Goal: Information Seeking & Learning: Learn about a topic

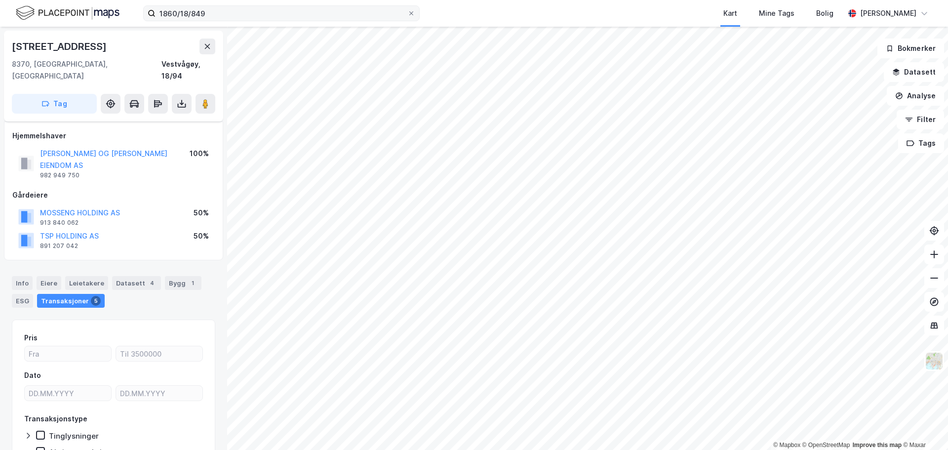
scroll to position [6, 0]
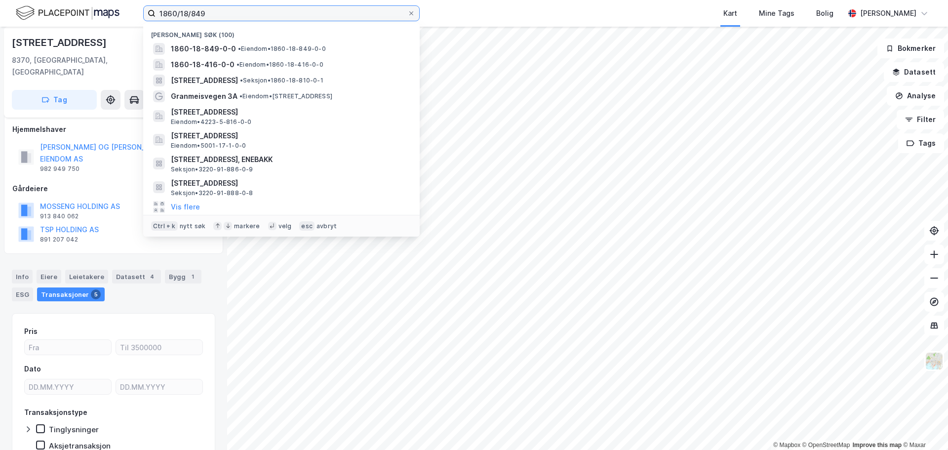
drag, startPoint x: 260, startPoint y: 12, endPoint x: 146, endPoint y: 2, distance: 114.0
click at [146, 2] on div "1860/18/849 Nylige søk [PHONE_NUMBER] • Eiendom • 1860-18-849-0-0 1860-18-416-0…" at bounding box center [474, 13] width 948 height 27
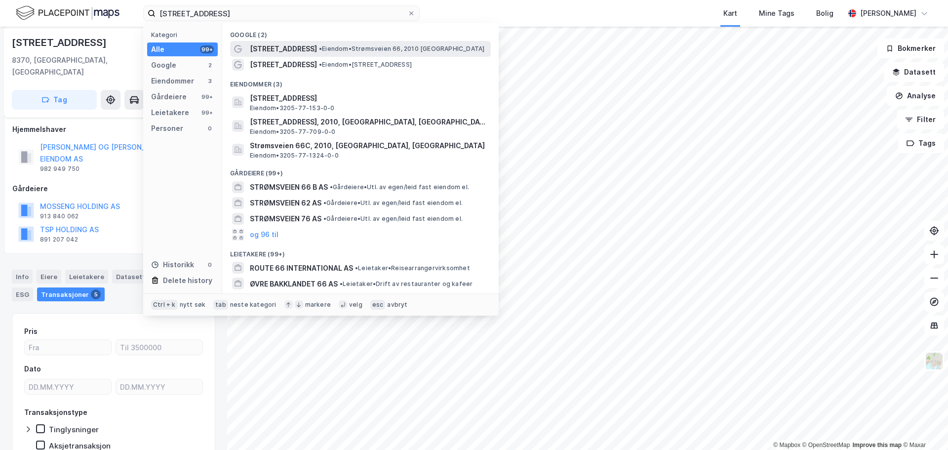
click at [280, 50] on span "[STREET_ADDRESS]" at bounding box center [283, 49] width 67 height 12
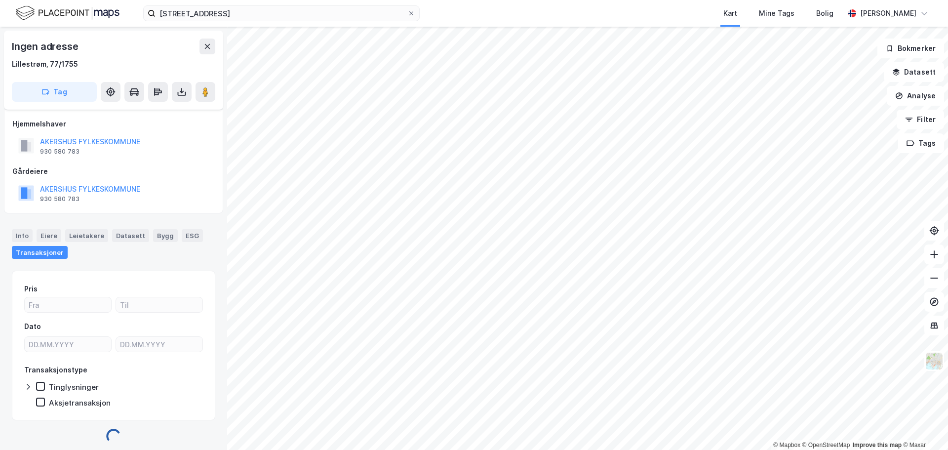
scroll to position [6, 0]
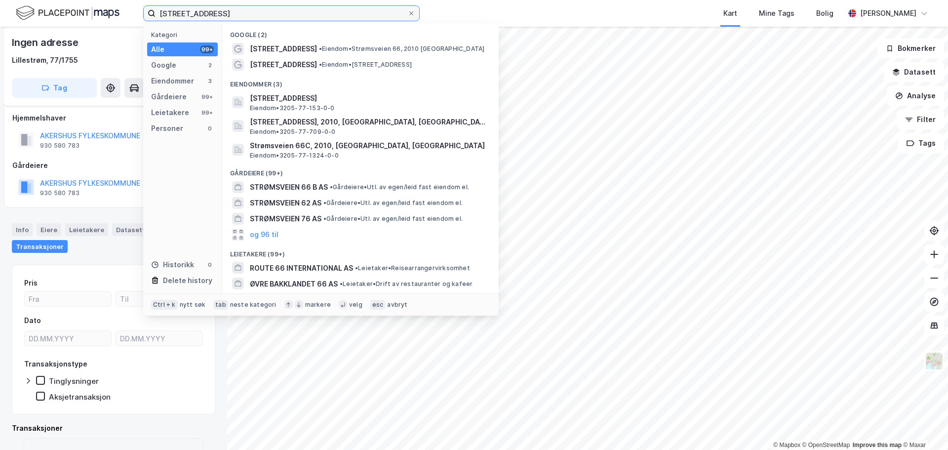
drag, startPoint x: 230, startPoint y: 16, endPoint x: 56, endPoint y: -5, distance: 175.0
click at [56, 0] on html "Strømdveien 66 Kategori Alle 99+ Google 2 Eiendommer 3 Gårdeiere 99+ Leietakere…" at bounding box center [474, 225] width 948 height 450
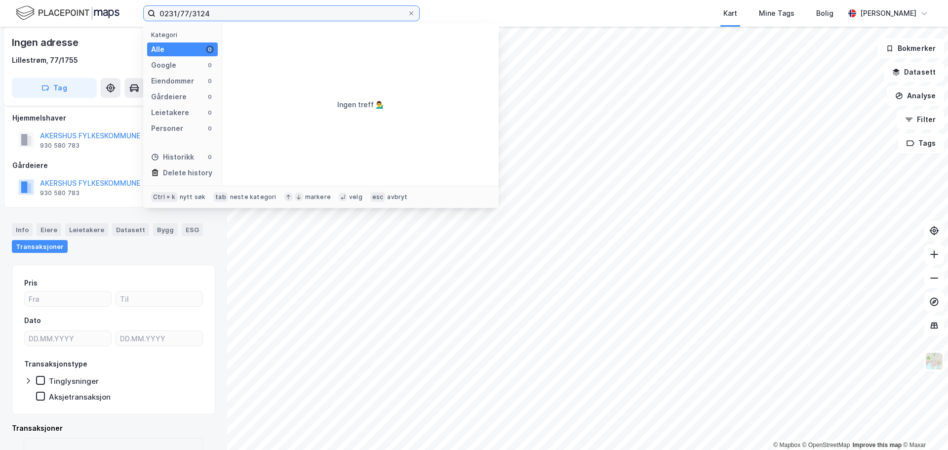
drag, startPoint x: 279, startPoint y: 14, endPoint x: 120, endPoint y: 15, distance: 159.0
click at [120, 15] on div "0231/77/3124 Kategori Alle 0 Google 0 Eiendommer 0 Gårdeiere 0 Leietakere 0 Per…" at bounding box center [474, 13] width 948 height 27
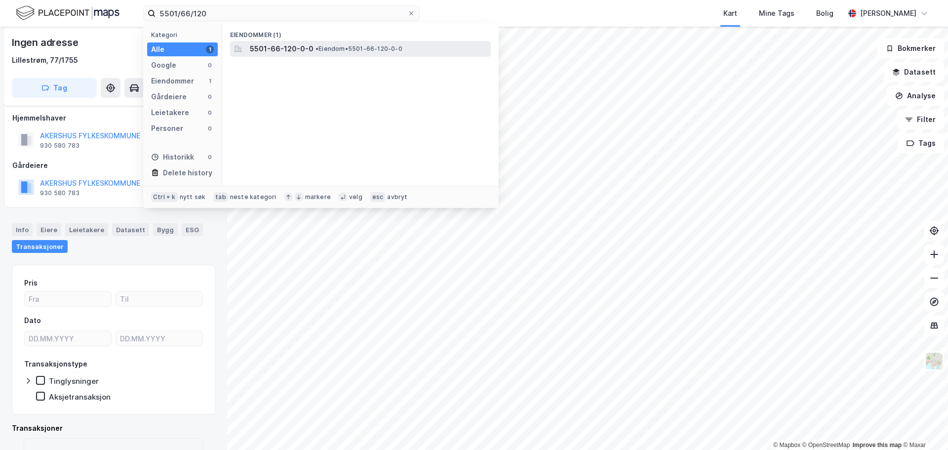
click at [303, 47] on span "5501-66-120-0-0" at bounding box center [282, 49] width 64 height 12
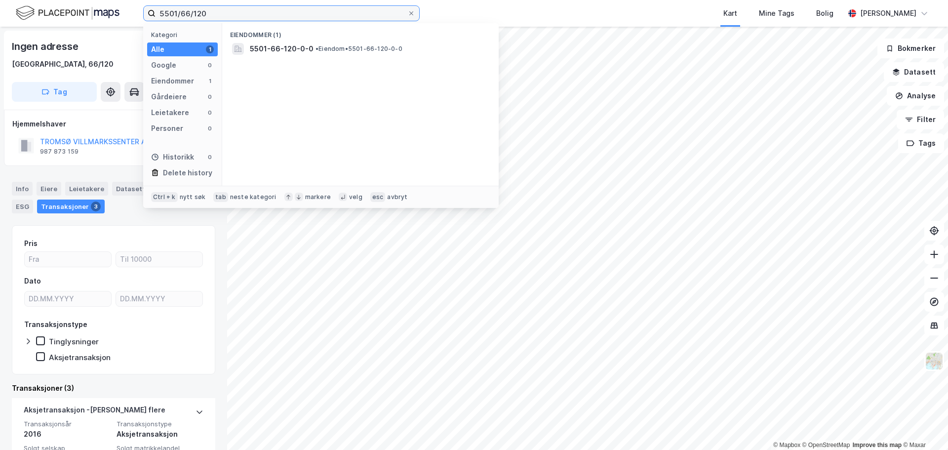
click at [226, 15] on input "5501/66/120" at bounding box center [282, 13] width 252 height 15
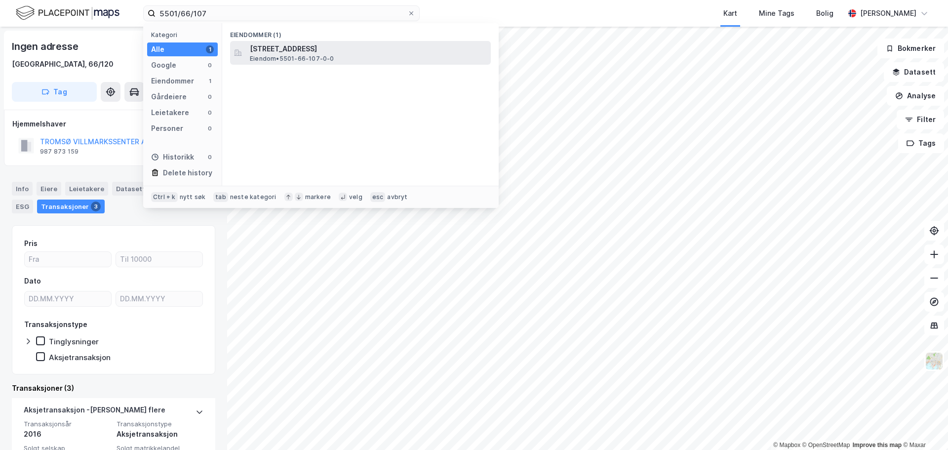
click at [299, 51] on span "[STREET_ADDRESS]" at bounding box center [368, 49] width 237 height 12
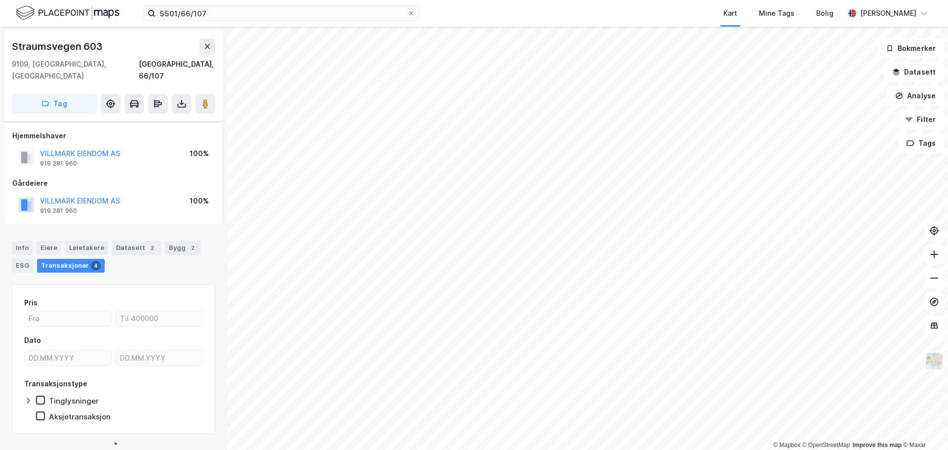
scroll to position [6, 0]
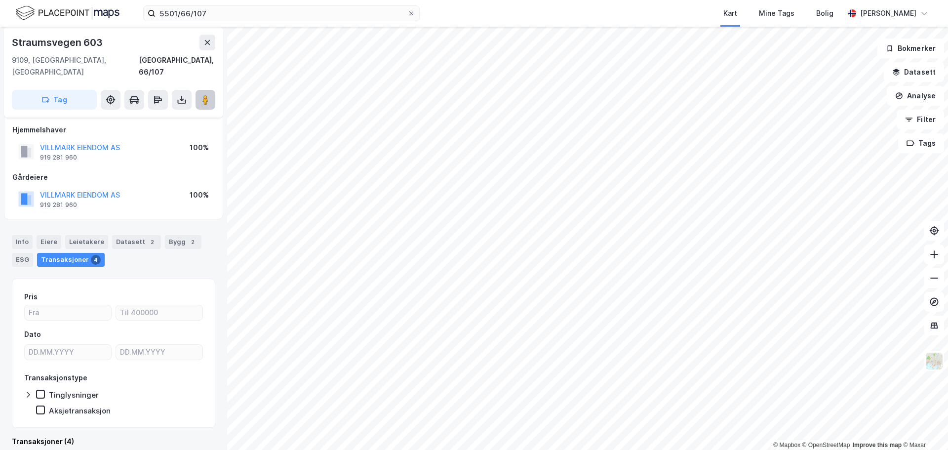
click at [210, 95] on icon at bounding box center [205, 100] width 10 height 10
click at [247, 13] on input "5501/66/107" at bounding box center [282, 13] width 252 height 15
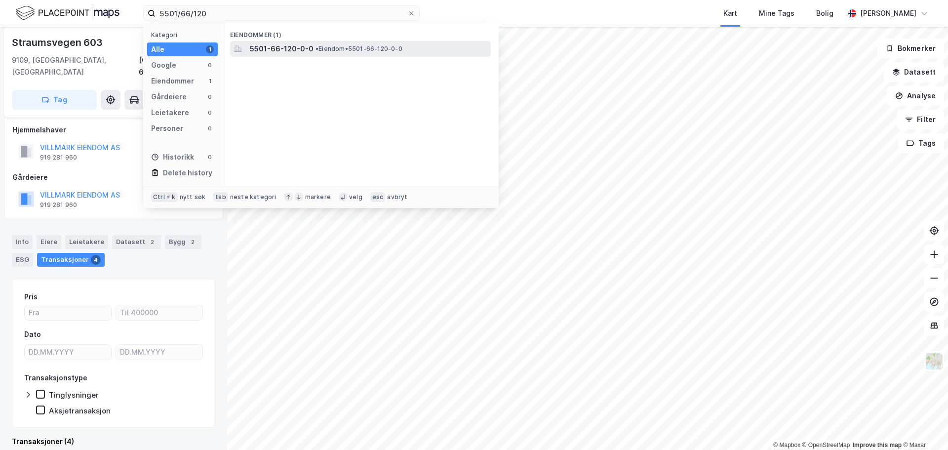
click at [277, 49] on span "5501-66-120-0-0" at bounding box center [282, 49] width 64 height 12
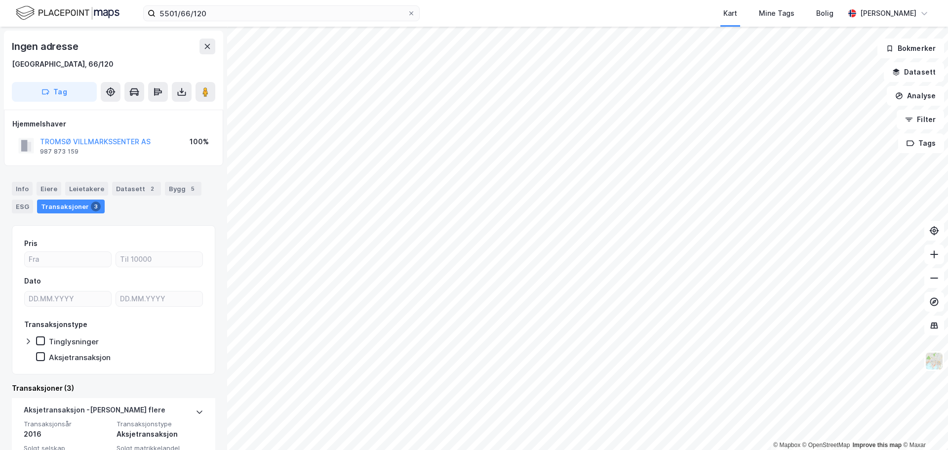
click at [205, 334] on div "Pris Dato Transaksjonstype Tinglysninger Aksjetransaksjon" at bounding box center [113, 299] width 203 height 149
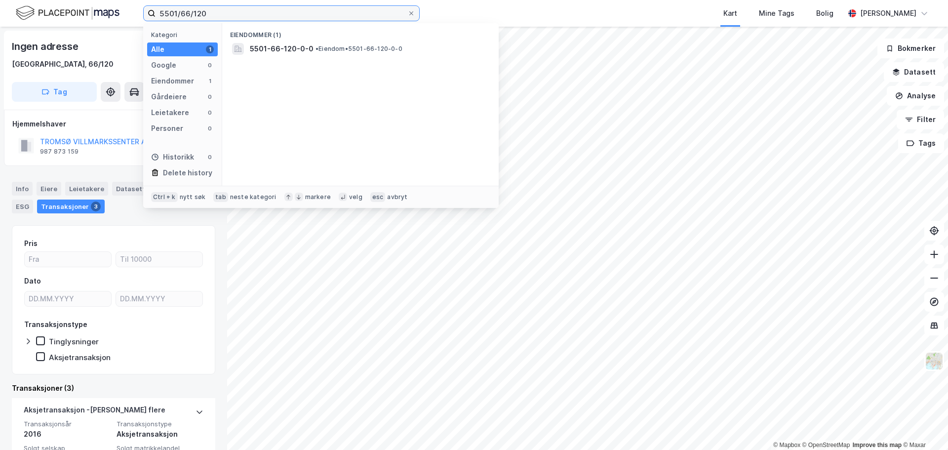
click at [212, 12] on input "5501/66/120" at bounding box center [282, 13] width 252 height 15
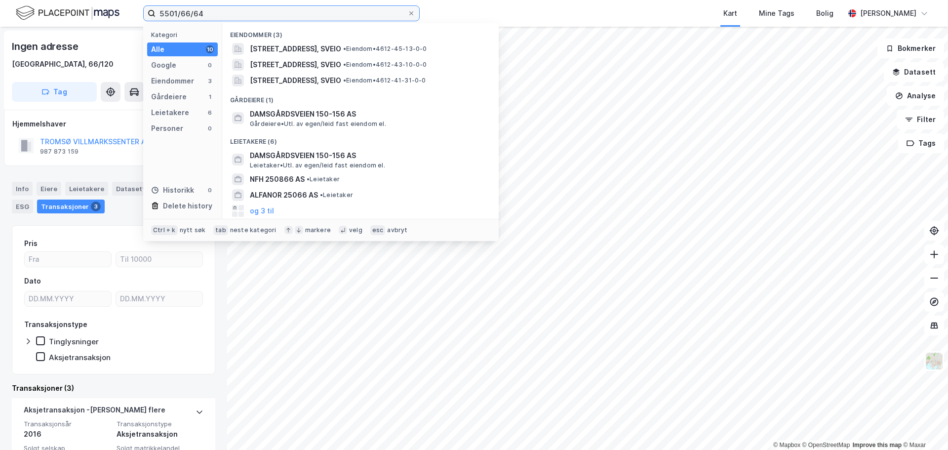
type input "5501/66/64"
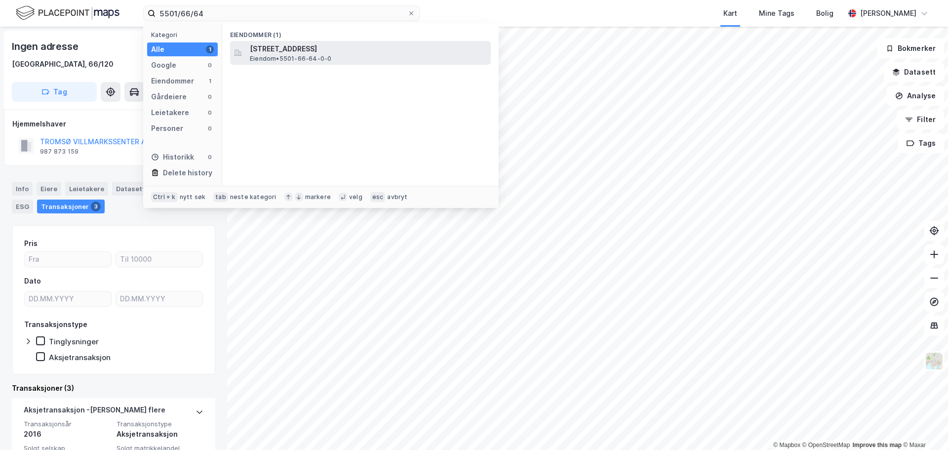
click at [272, 52] on span "[STREET_ADDRESS]" at bounding box center [368, 49] width 237 height 12
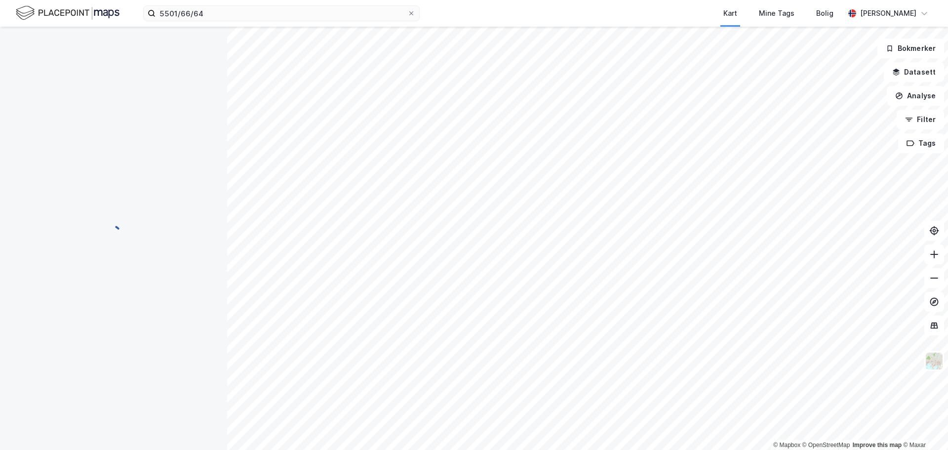
scroll to position [7, 0]
click at [165, 10] on input at bounding box center [288, 13] width 264 height 15
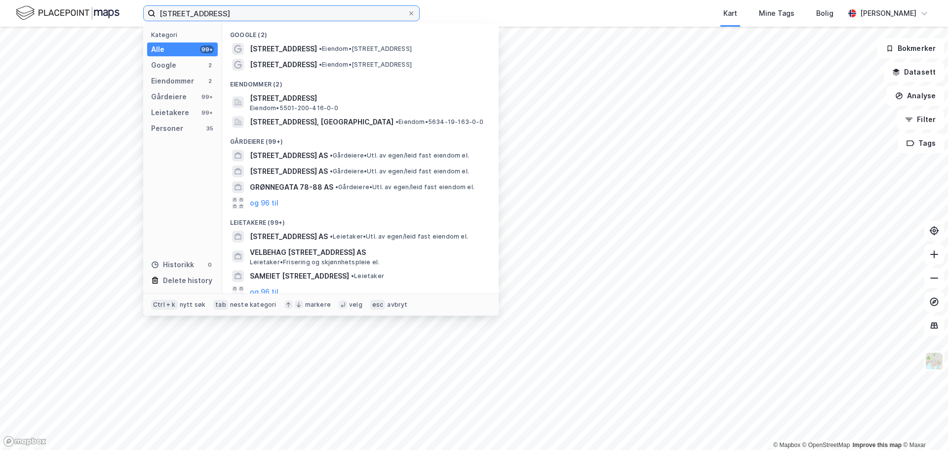
click at [235, 12] on input "[STREET_ADDRESS]" at bounding box center [282, 13] width 252 height 15
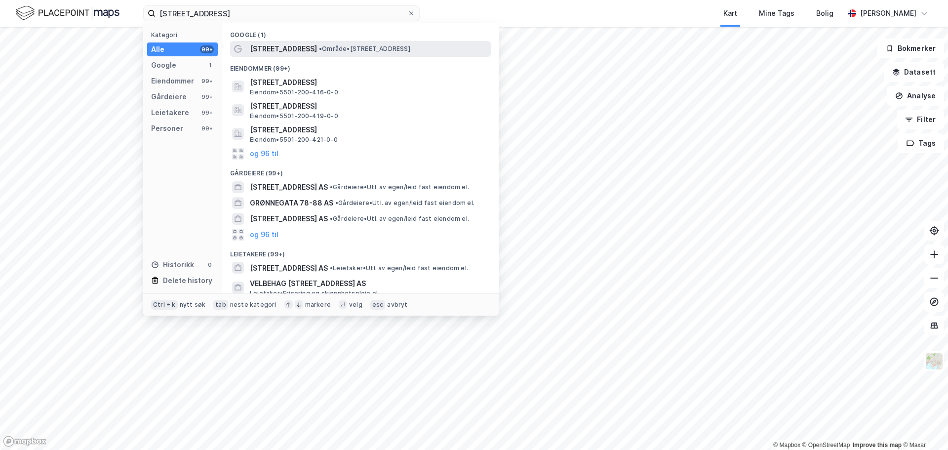
click at [319, 45] on span "• Område • [STREET_ADDRESS]" at bounding box center [364, 49] width 91 height 8
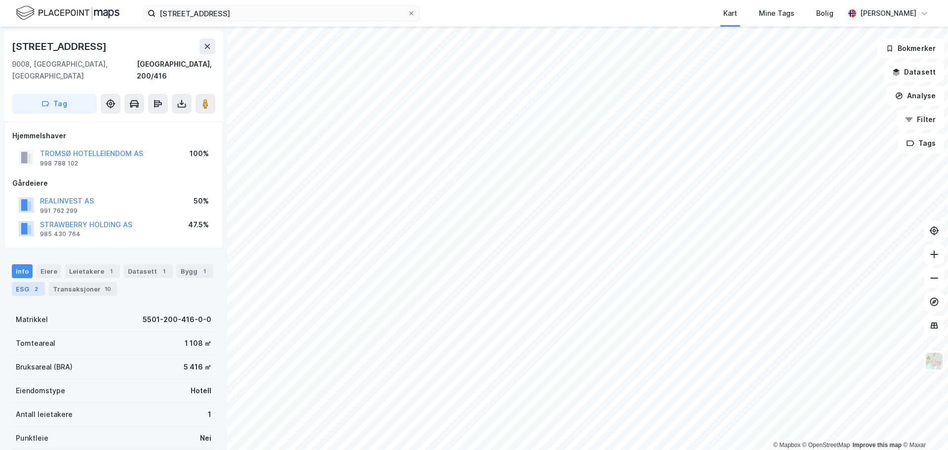
click at [26, 282] on div "ESG 2" at bounding box center [28, 289] width 33 height 14
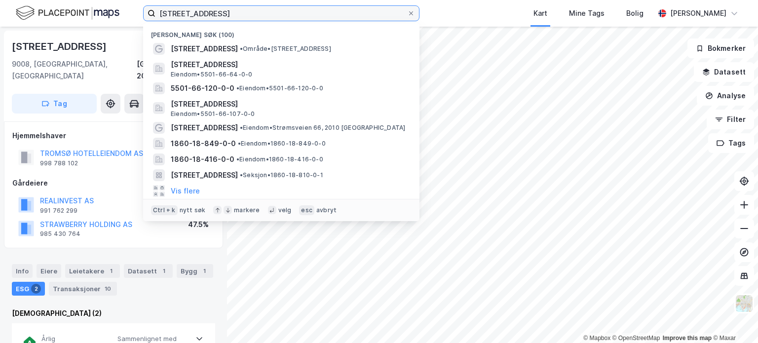
drag, startPoint x: 261, startPoint y: 15, endPoint x: 131, endPoint y: 8, distance: 130.0
click at [131, 8] on div "[STREET_ADDRESS], tromsø Nylige søk (100) [STREET_ADDRESS] • Område • [STREET_A…" at bounding box center [379, 13] width 758 height 27
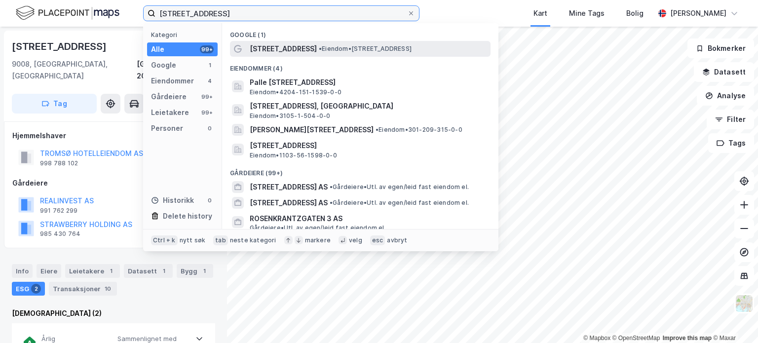
type input "[STREET_ADDRESS]"
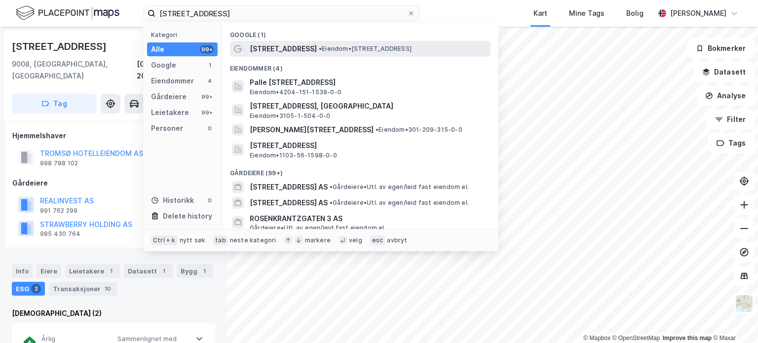
click at [280, 46] on span "[STREET_ADDRESS]" at bounding box center [283, 49] width 67 height 12
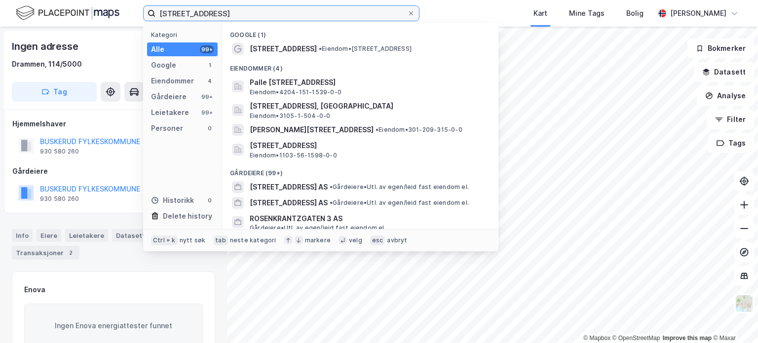
click at [304, 13] on input "[STREET_ADDRESS]" at bounding box center [282, 13] width 252 height 15
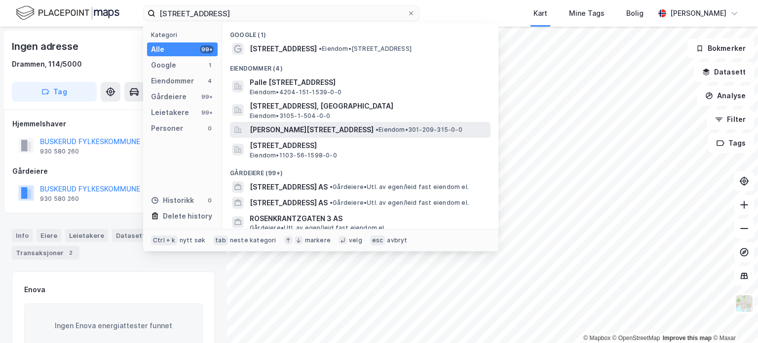
click at [311, 127] on span "[PERSON_NAME][STREET_ADDRESS]" at bounding box center [312, 130] width 124 height 12
